Goal: Check status: Check status

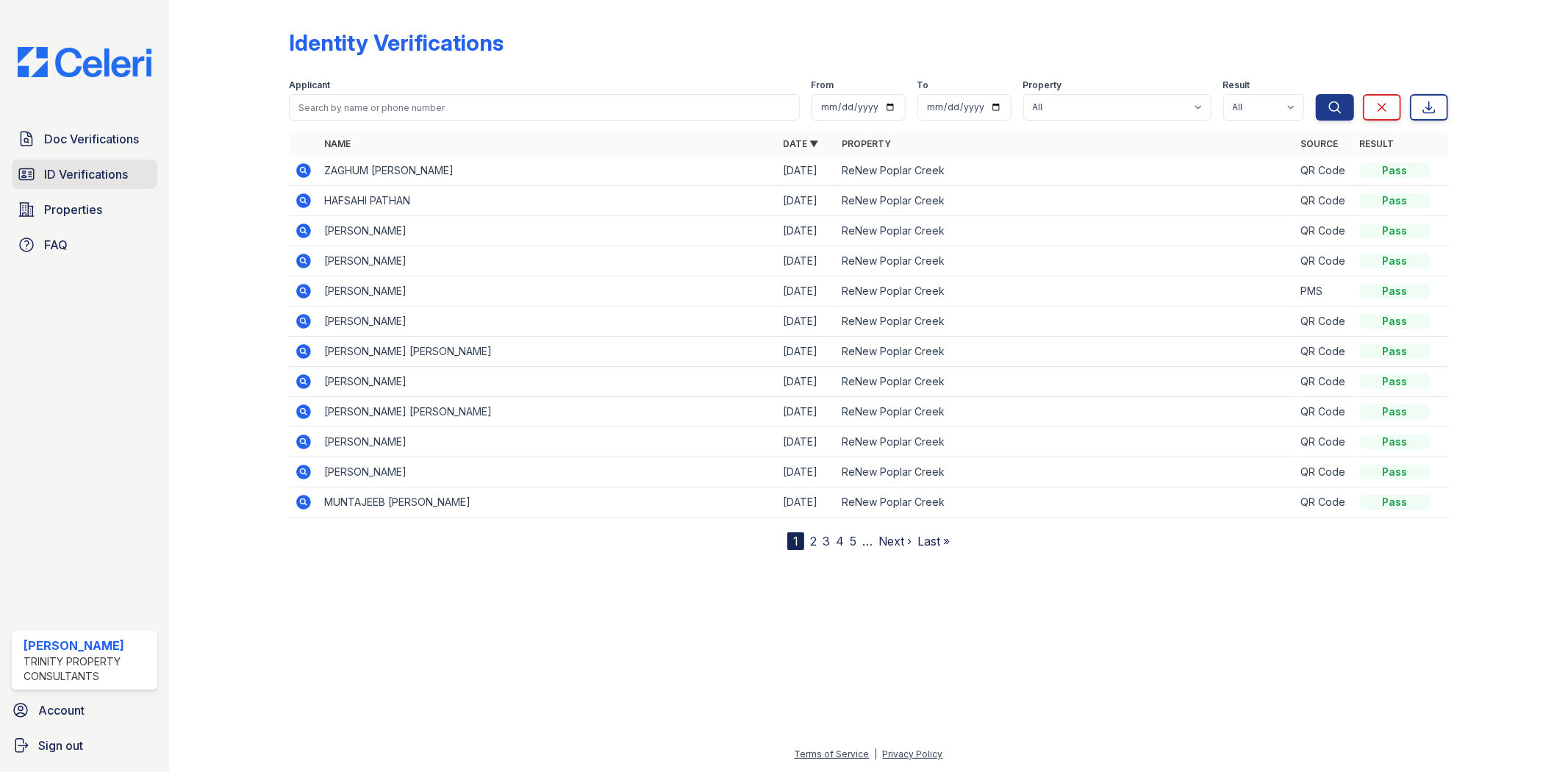
click at [96, 179] on span "ID Verifications" at bounding box center [86, 173] width 84 height 17
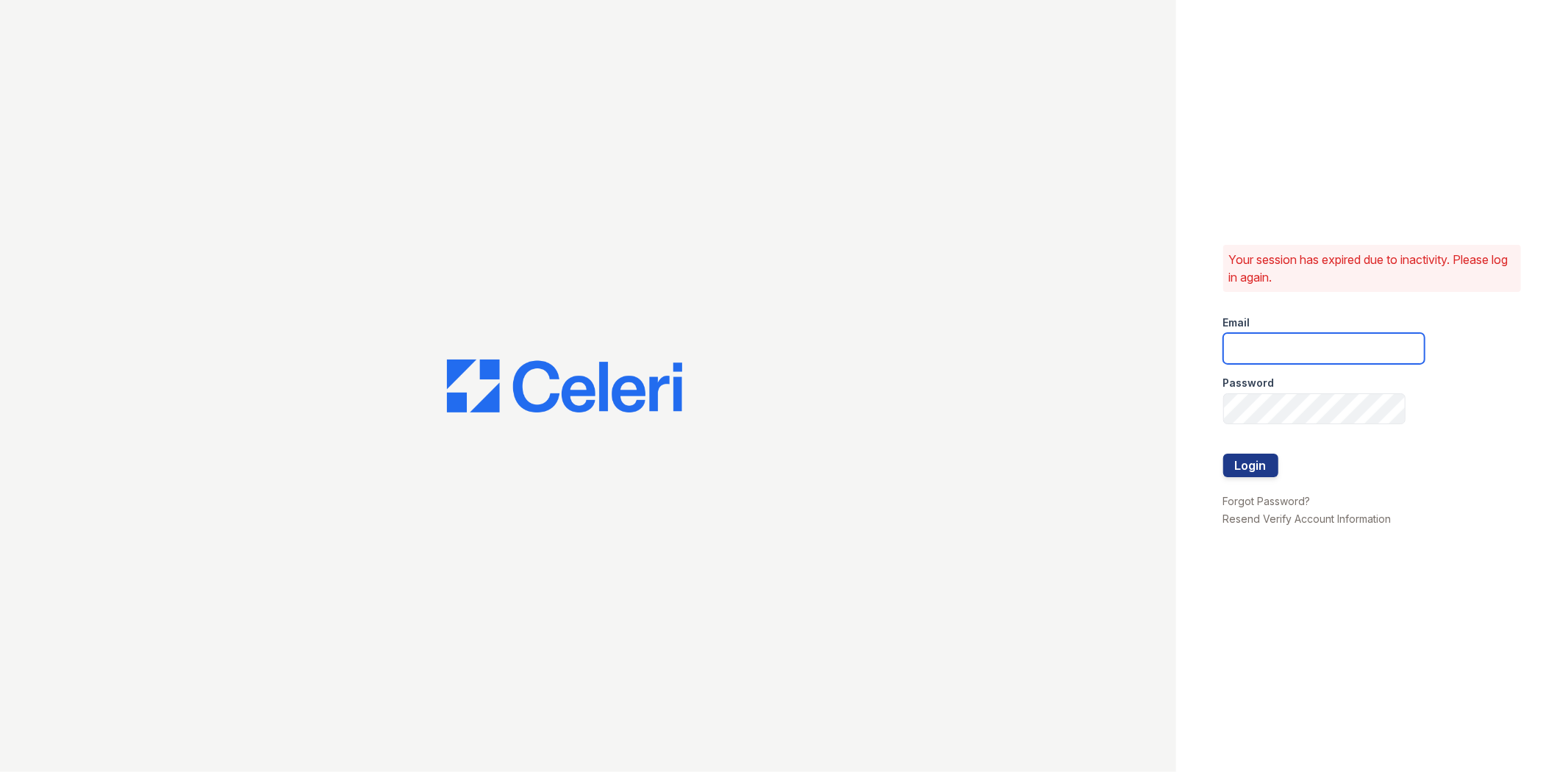
click at [1307, 348] on input "email" at bounding box center [1324, 349] width 202 height 31
type input "gmarchese@trinity-pm.com"
click at [1223, 454] on button "Login" at bounding box center [1250, 466] width 55 height 24
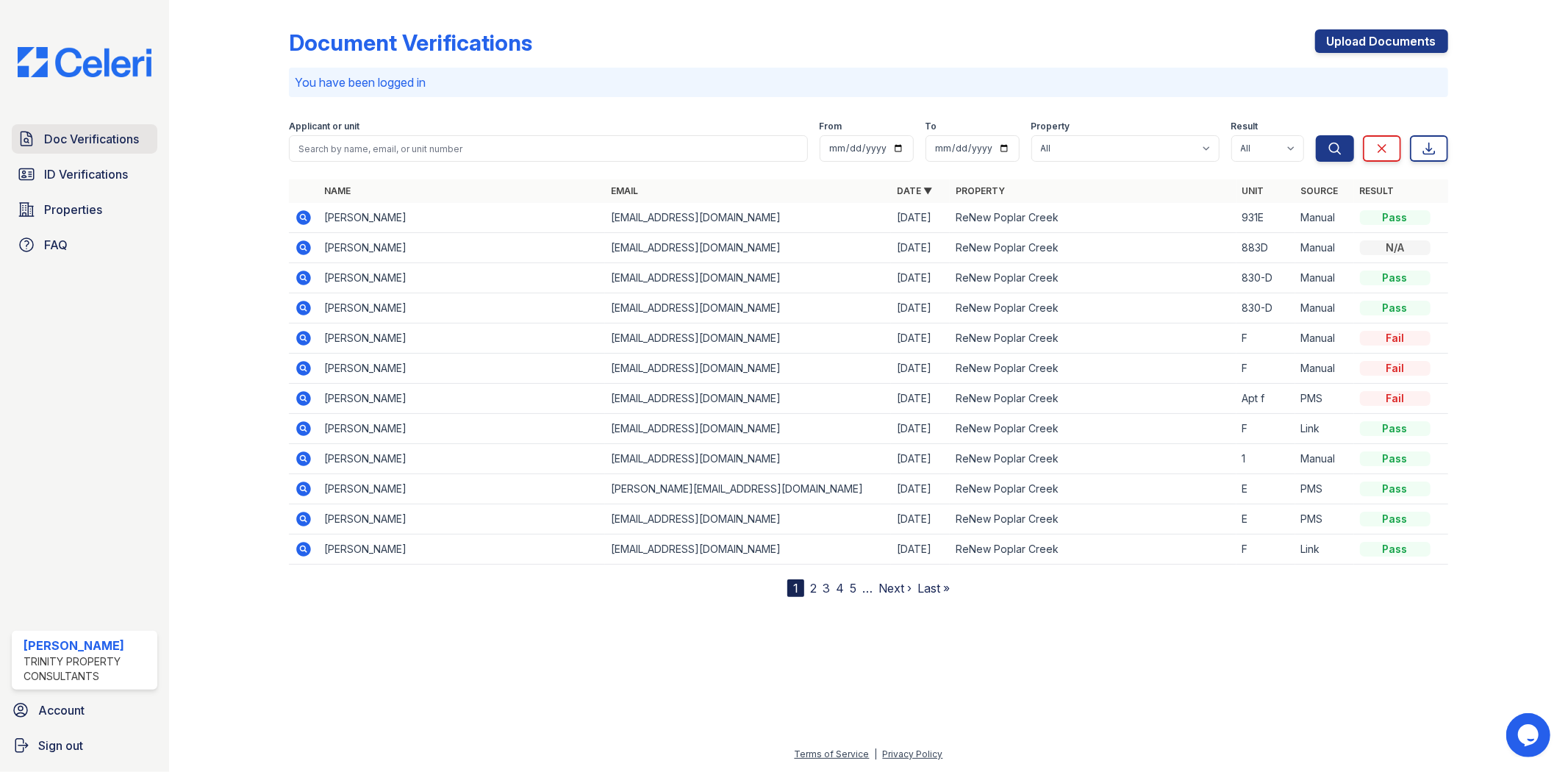
click at [93, 137] on span "Doc Verifications" at bounding box center [92, 138] width 94 height 17
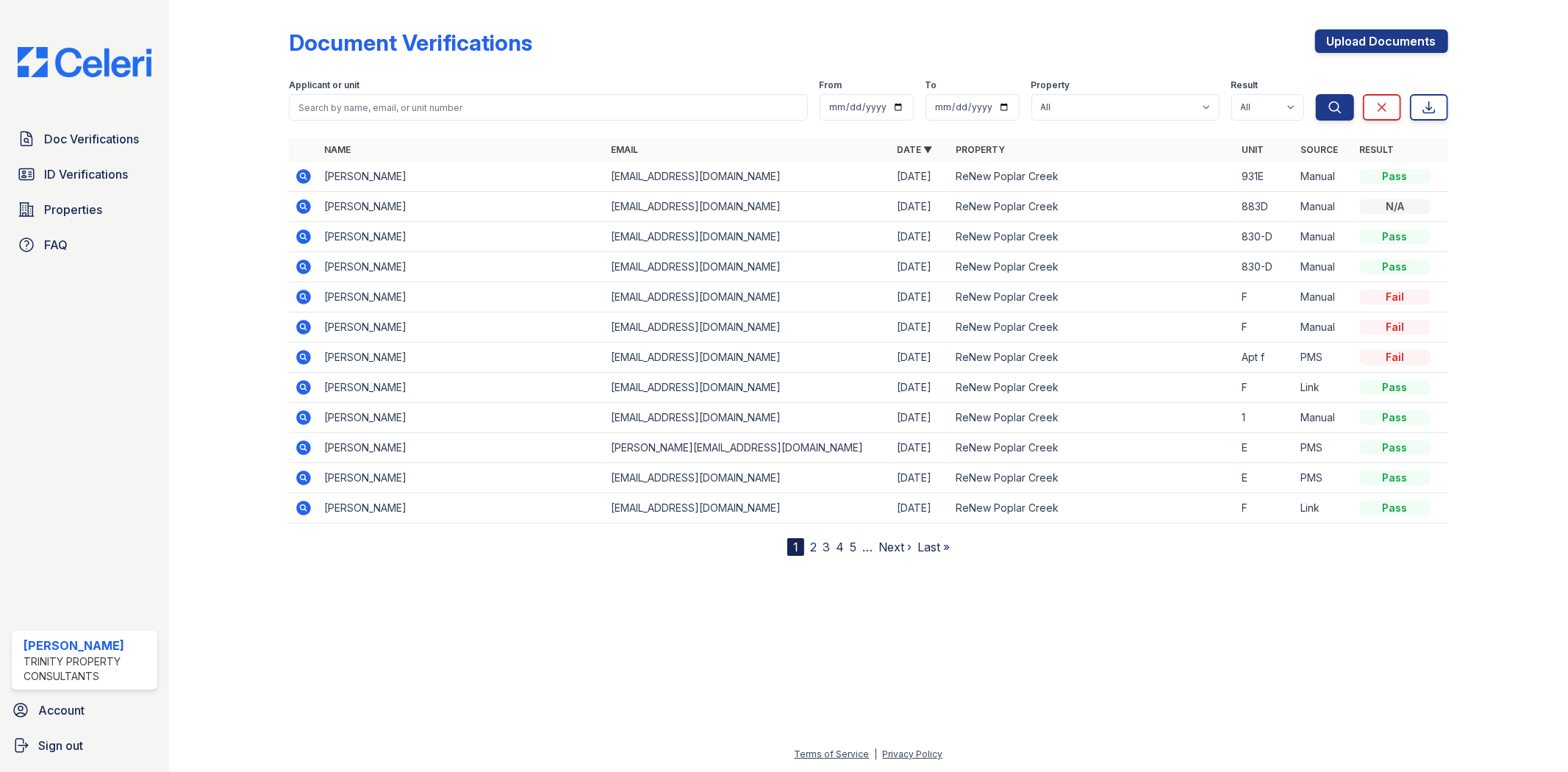
click at [96, 156] on div "Doc Verifications ID Verifications Properties FAQ" at bounding box center [84, 192] width 157 height 135
click at [94, 165] on span "ID Verifications" at bounding box center [86, 173] width 84 height 17
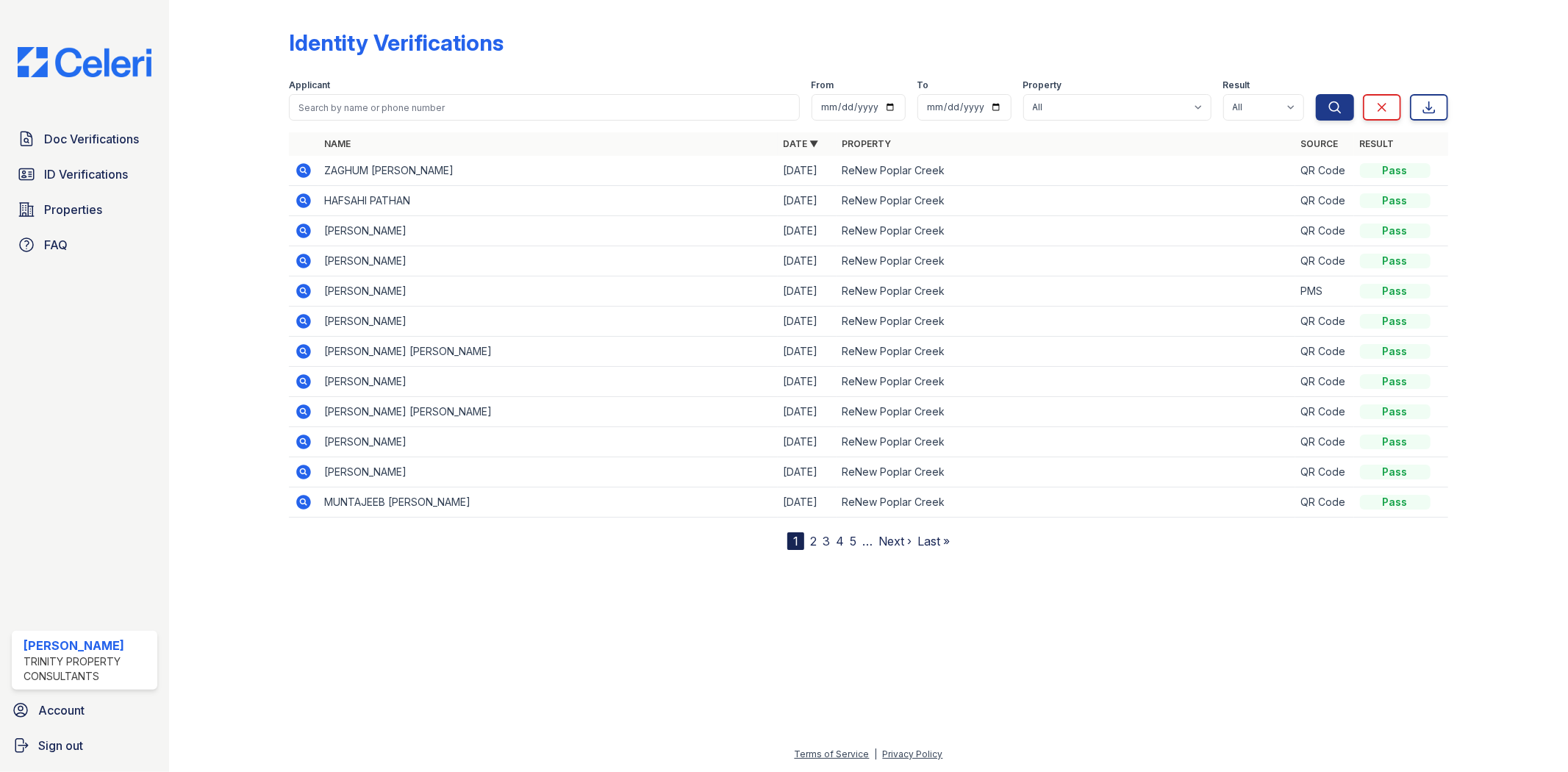
click at [299, 291] on icon at bounding box center [304, 291] width 15 height 15
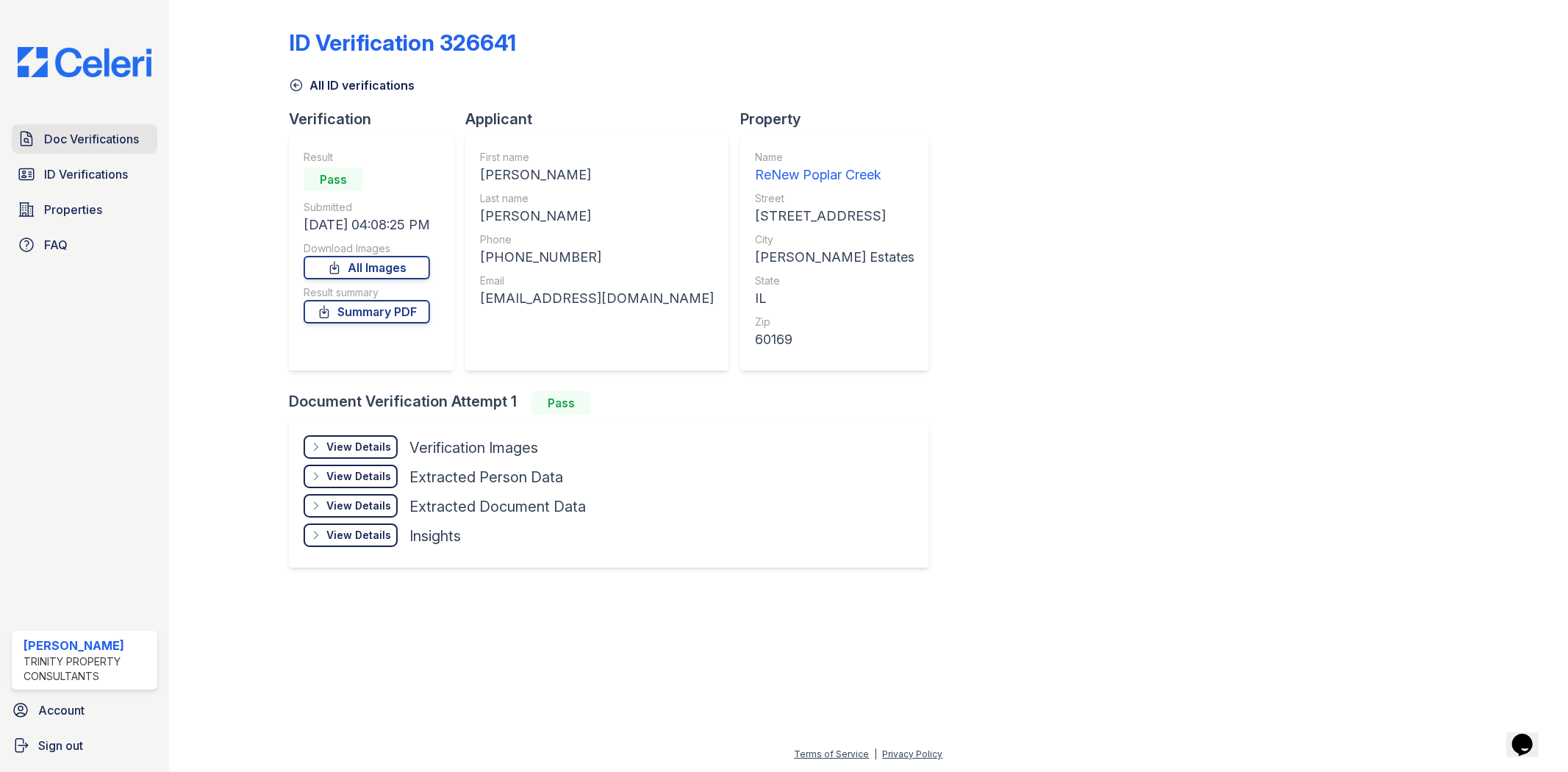
click at [98, 144] on span "Doc Verifications" at bounding box center [92, 138] width 94 height 17
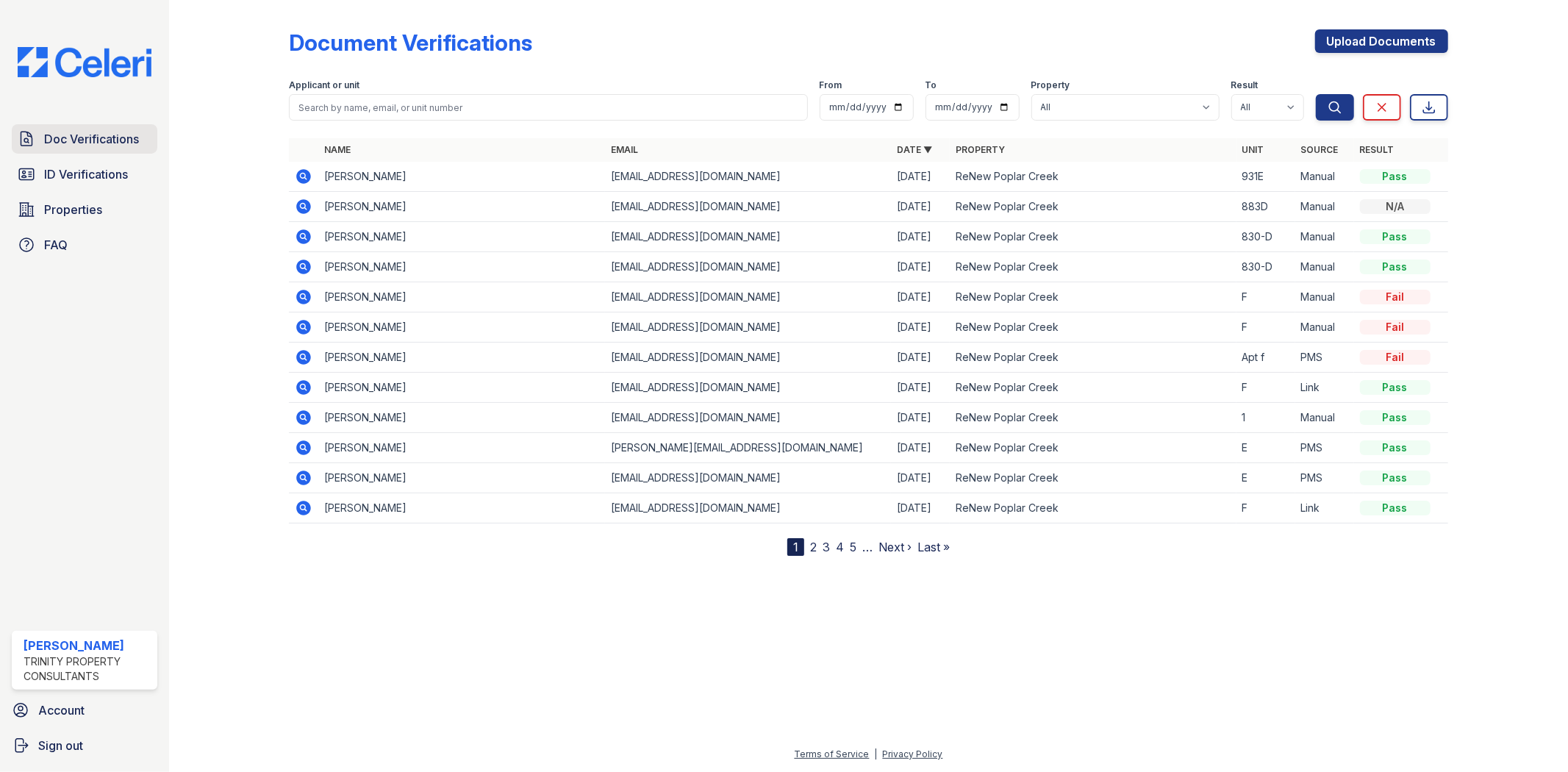
click at [99, 145] on span "Doc Verifications" at bounding box center [92, 138] width 94 height 17
click at [97, 182] on span "ID Verifications" at bounding box center [86, 173] width 84 height 17
